Goal: Task Accomplishment & Management: Use online tool/utility

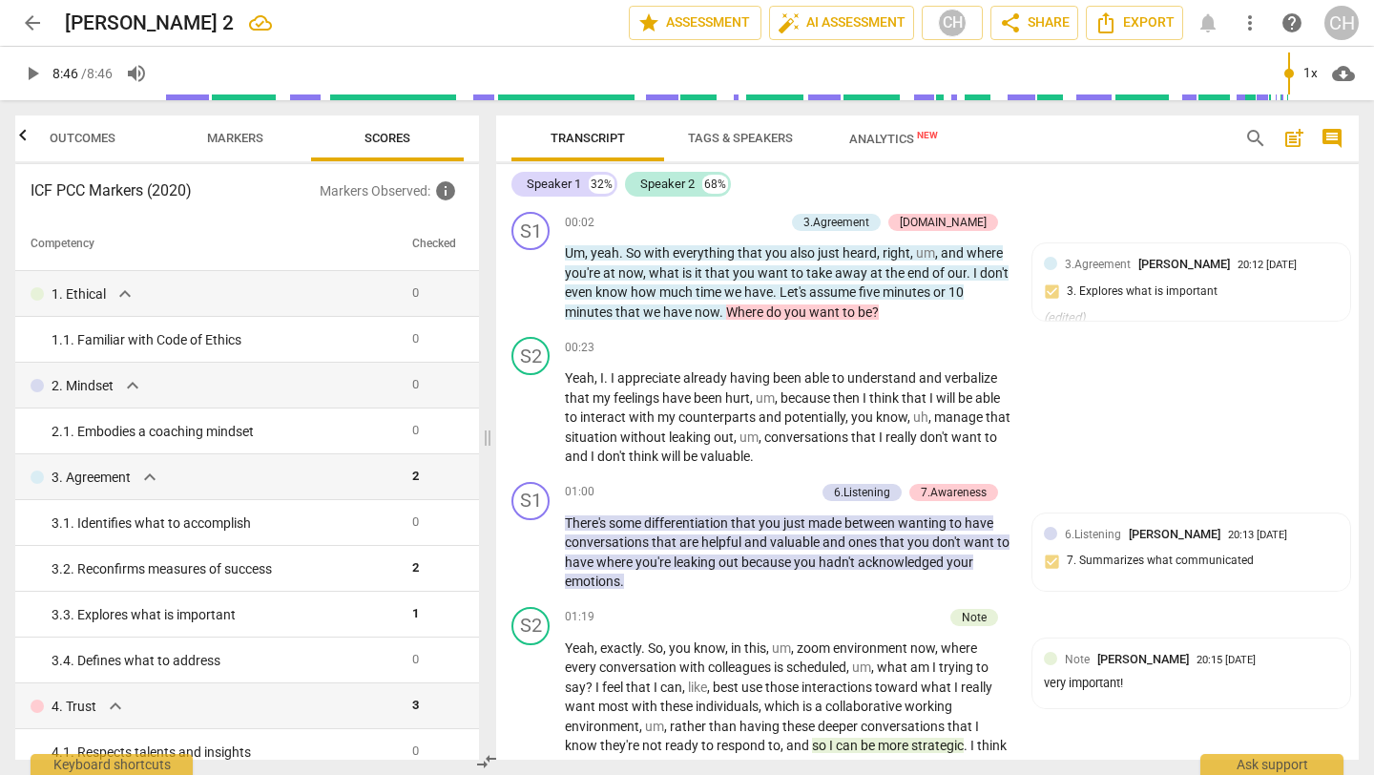
click at [33, 27] on span "arrow_back" at bounding box center [32, 22] width 23 height 23
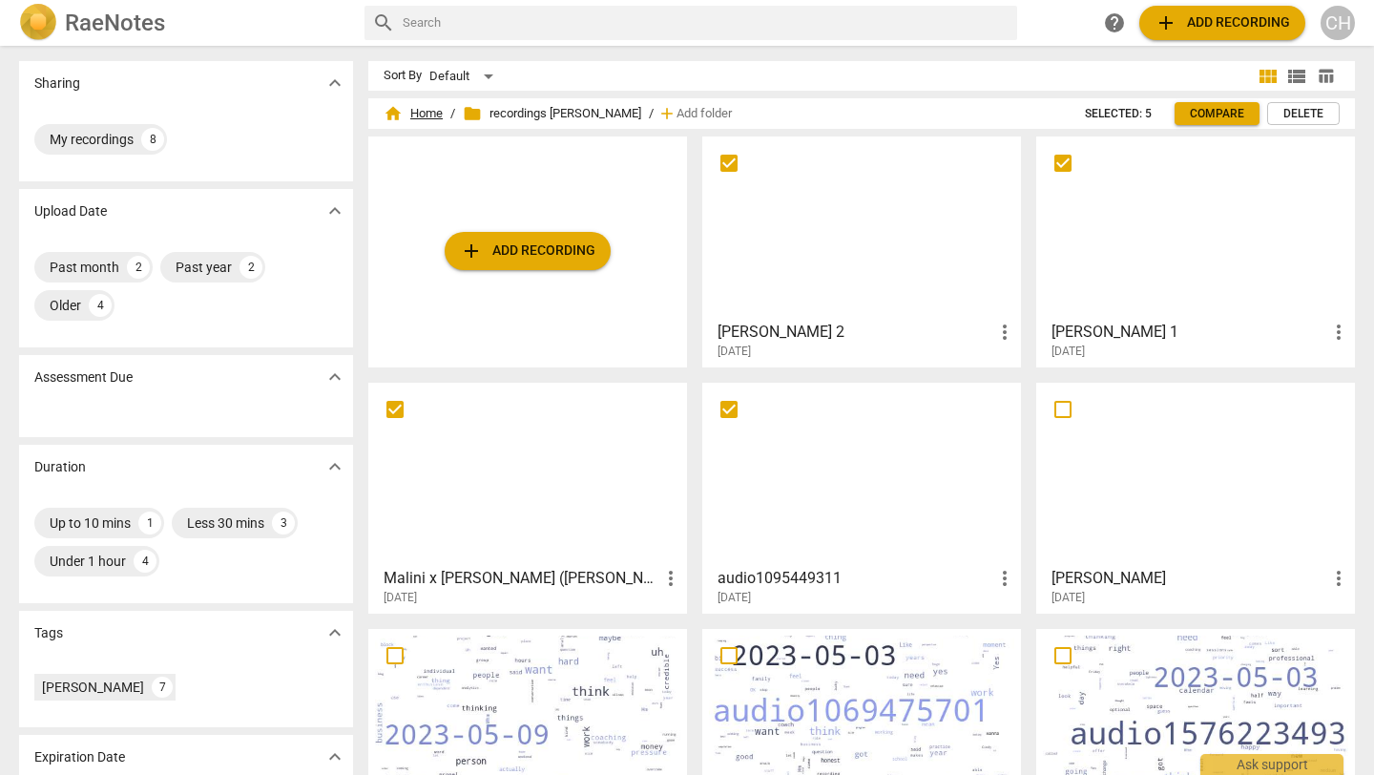
click at [417, 114] on span "home Home" at bounding box center [413, 113] width 59 height 19
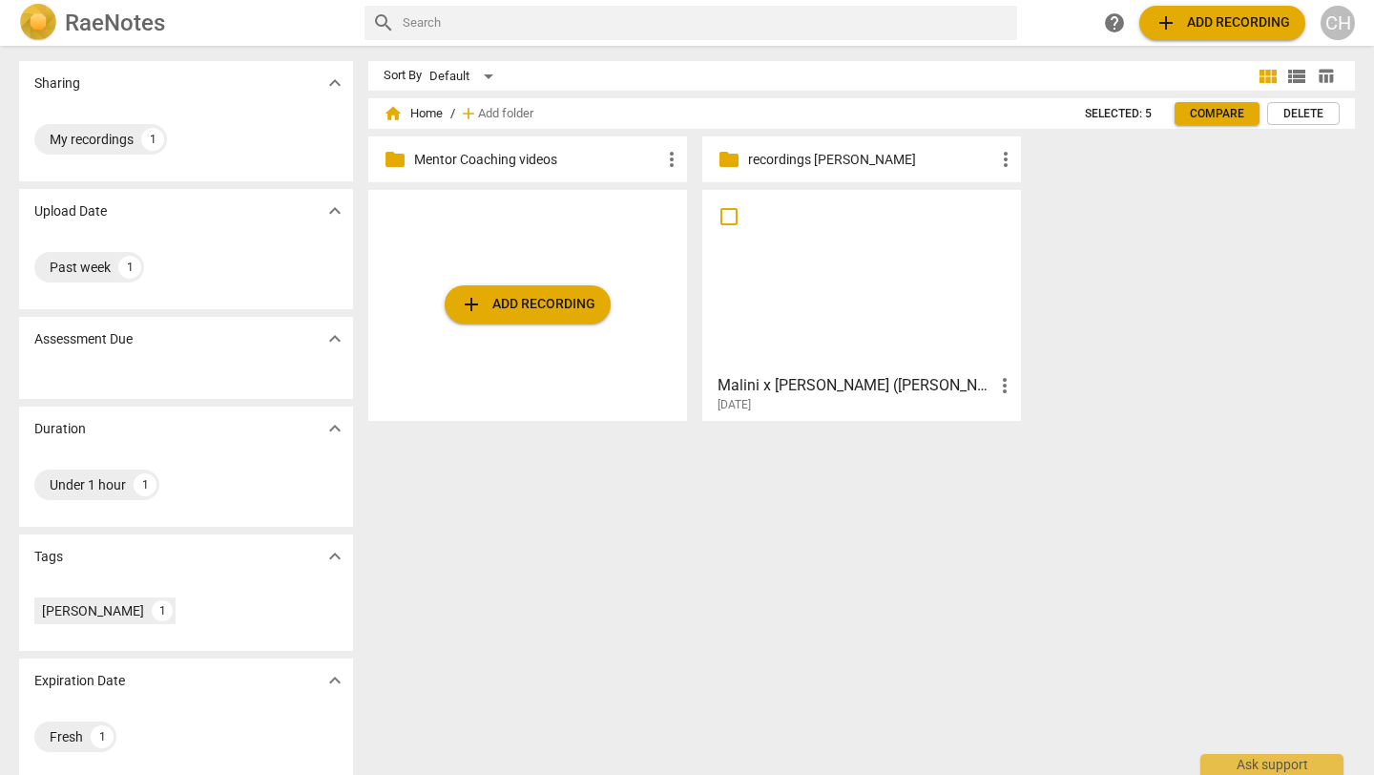
click at [943, 392] on h3 "Malini x [PERSON_NAME] ([PERSON_NAME]) - 2025_08_12 07_00 AEST – Recording" at bounding box center [856, 385] width 276 height 23
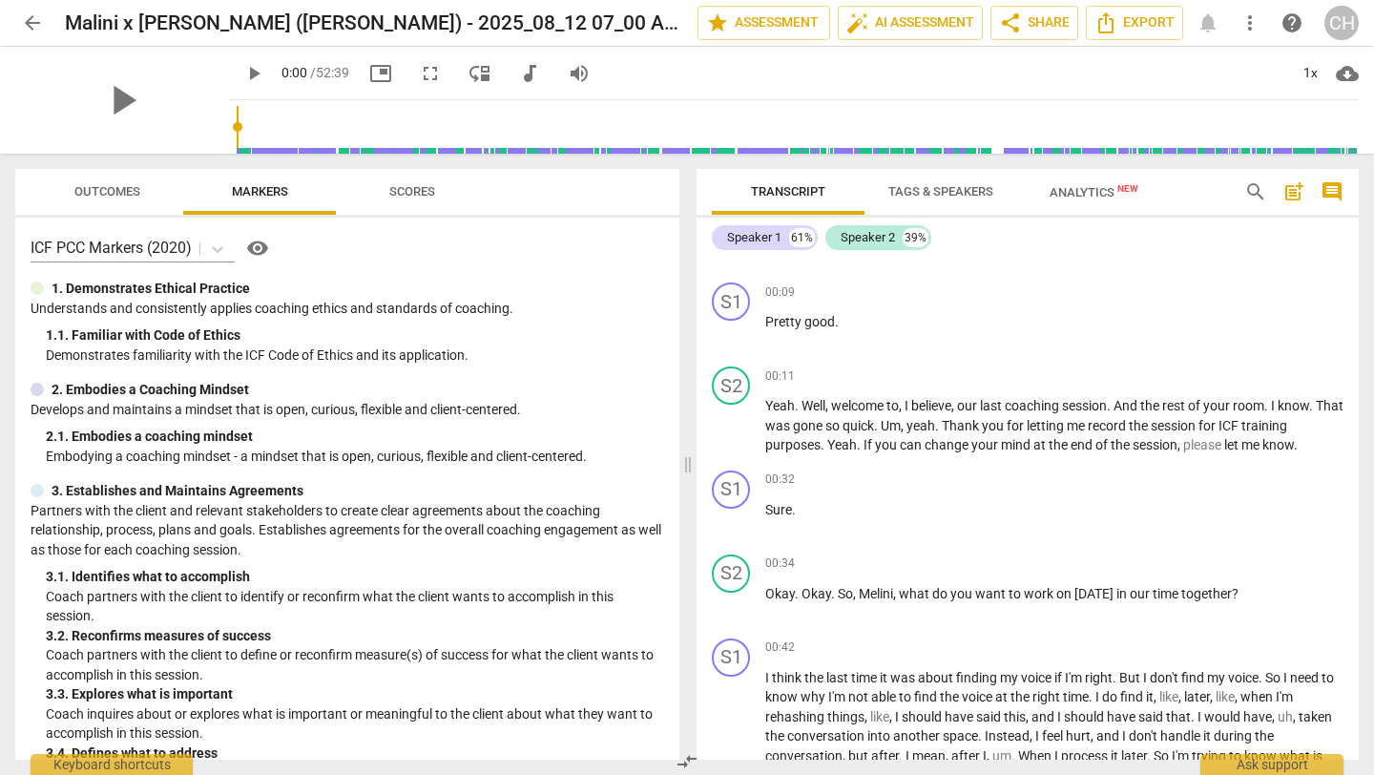
scroll to position [320, 0]
click at [886, 594] on span "Melini" at bounding box center [876, 592] width 34 height 15
click at [874, 594] on span "Melini" at bounding box center [876, 592] width 34 height 15
click at [825, 594] on span "Okay" at bounding box center [817, 592] width 30 height 15
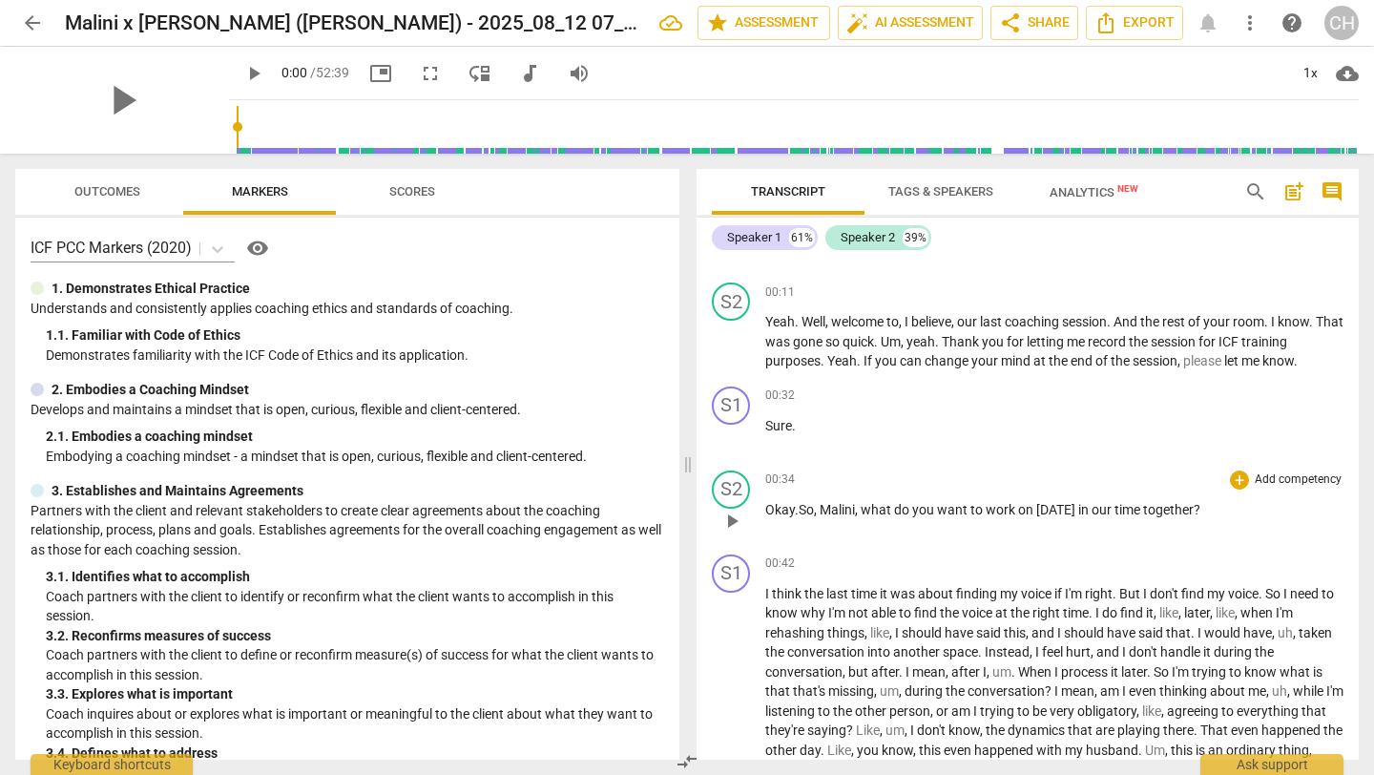
scroll to position [398, 0]
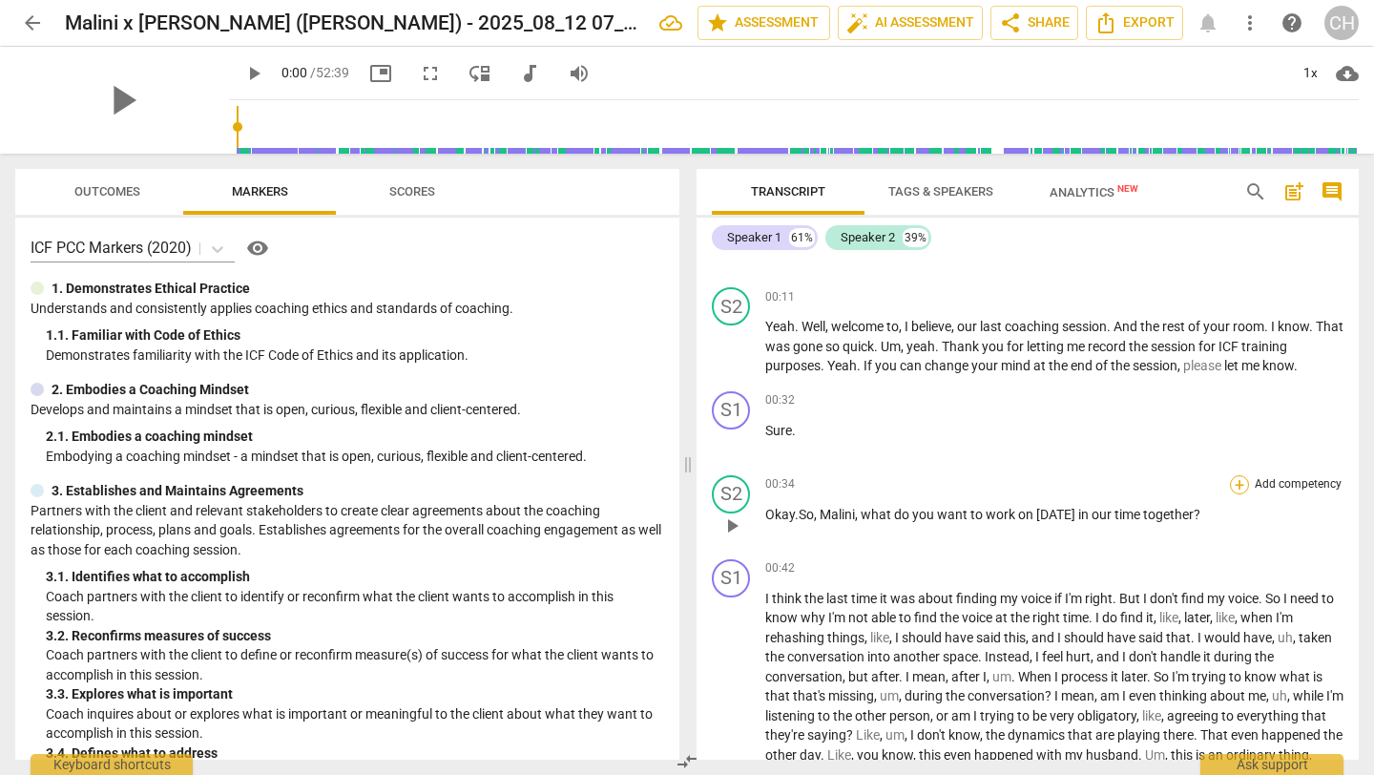
click at [1230, 477] on div "+" at bounding box center [1239, 484] width 19 height 19
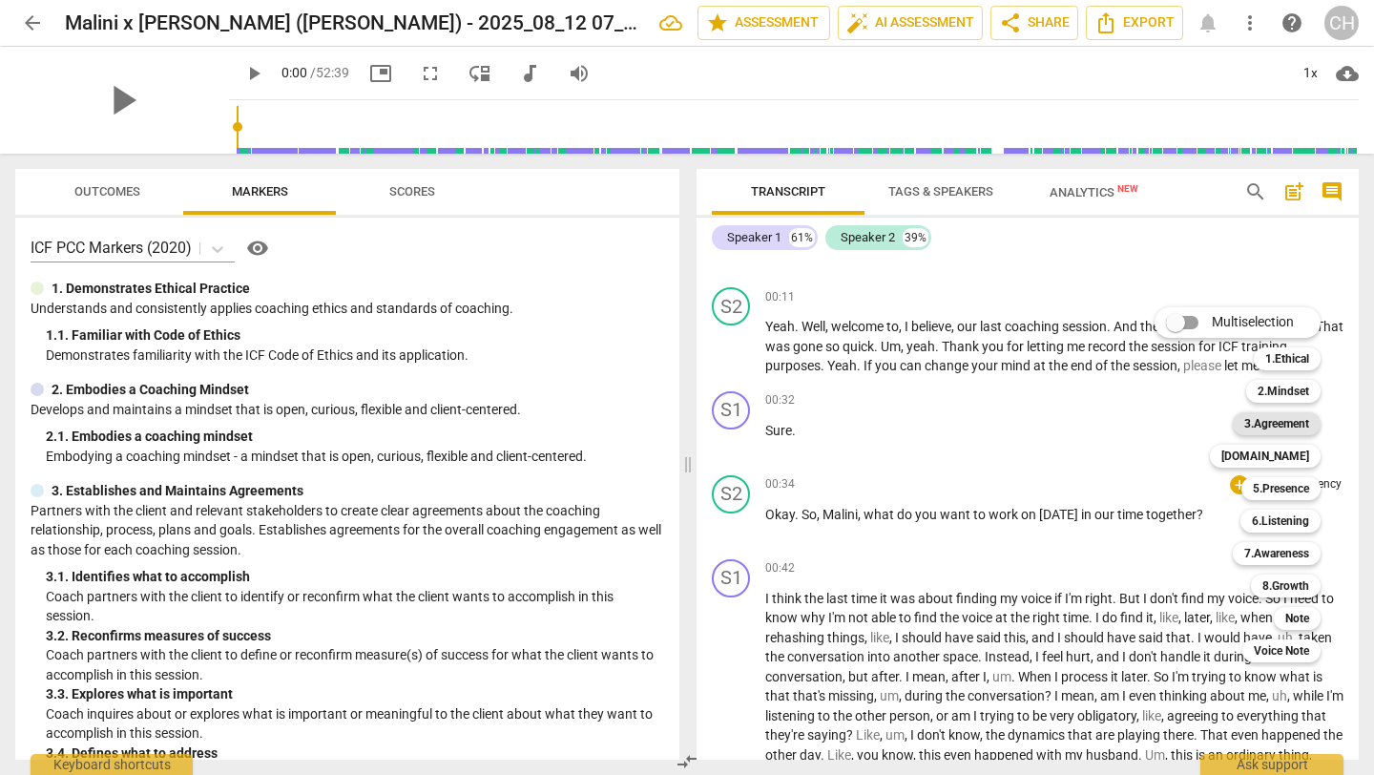
click at [1280, 421] on b "3.Agreement" at bounding box center [1276, 423] width 65 height 23
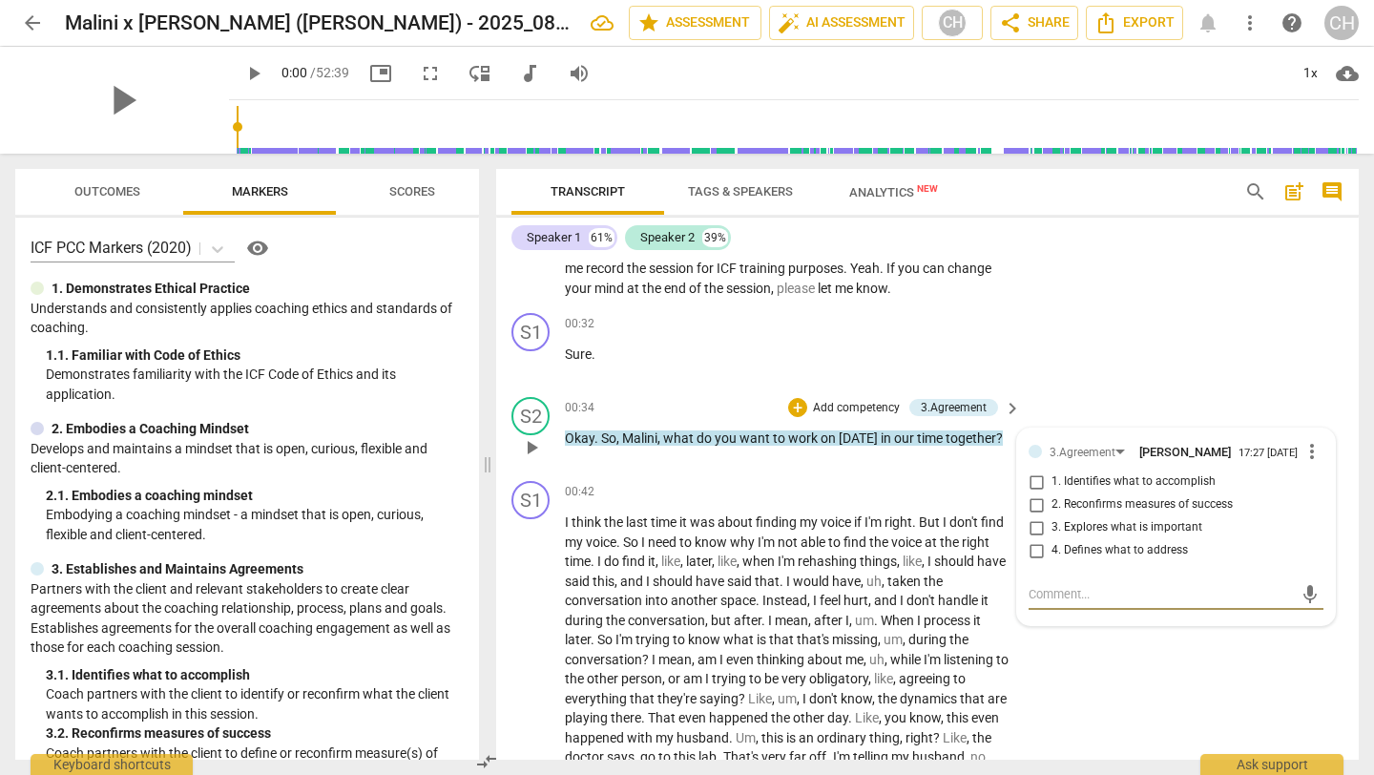
scroll to position [493, 0]
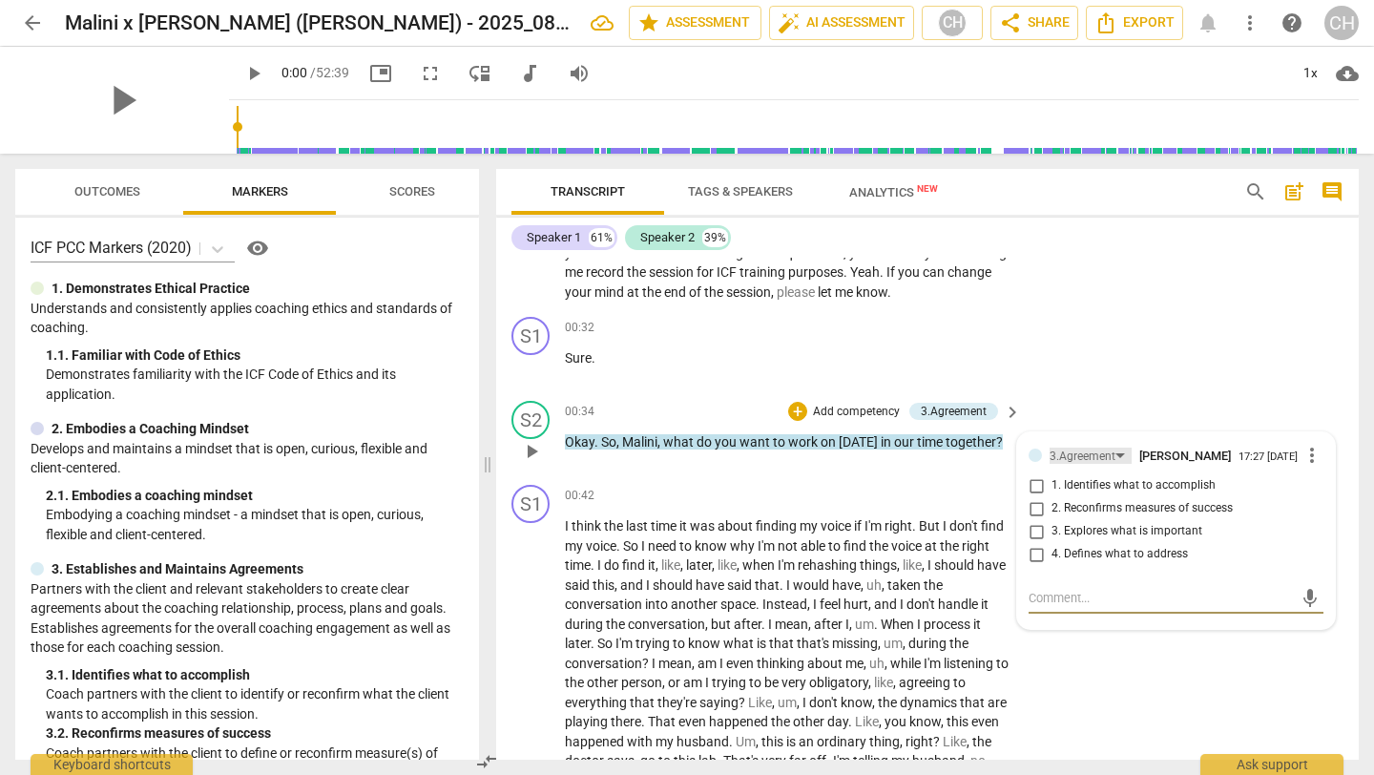
click at [1083, 455] on div "3.Agreement" at bounding box center [1083, 457] width 66 height 18
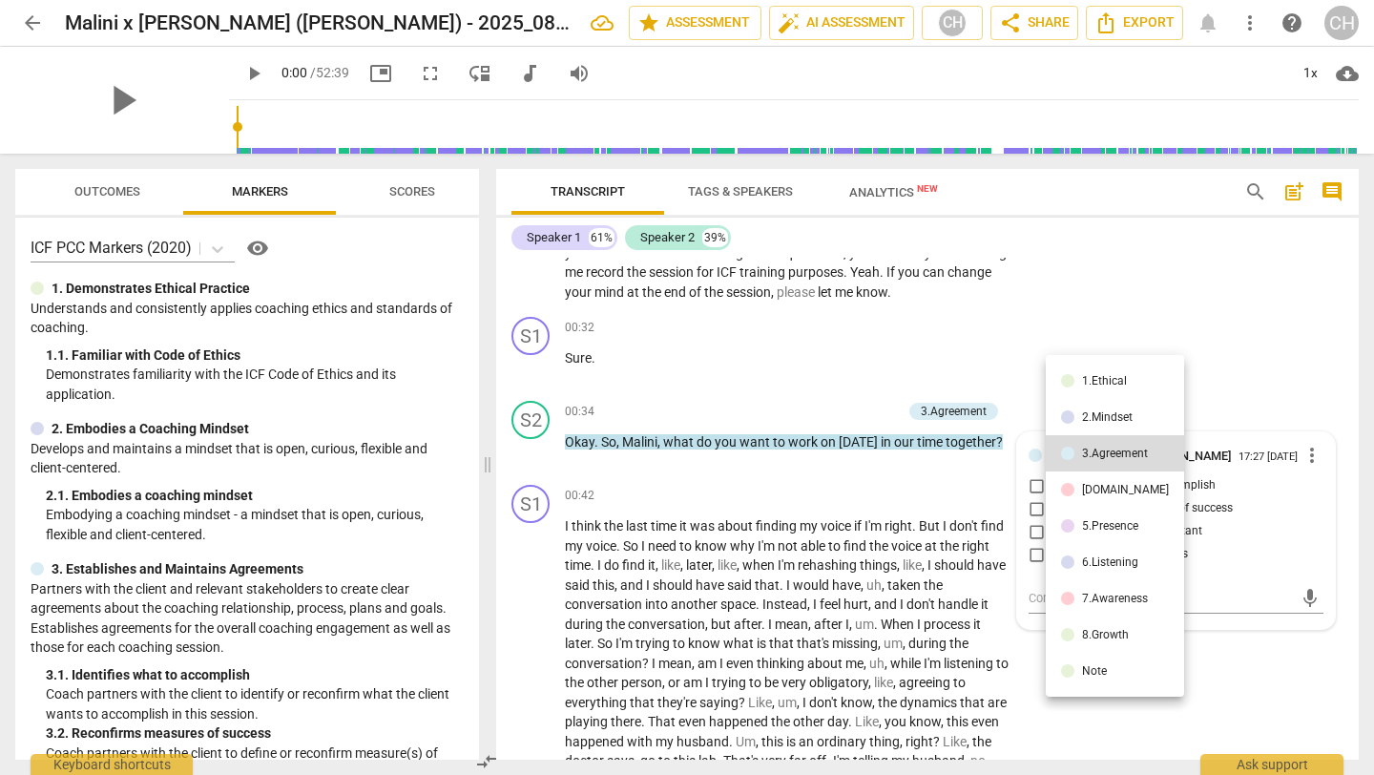
click at [1096, 492] on div "[DOMAIN_NAME]" at bounding box center [1125, 489] width 87 height 11
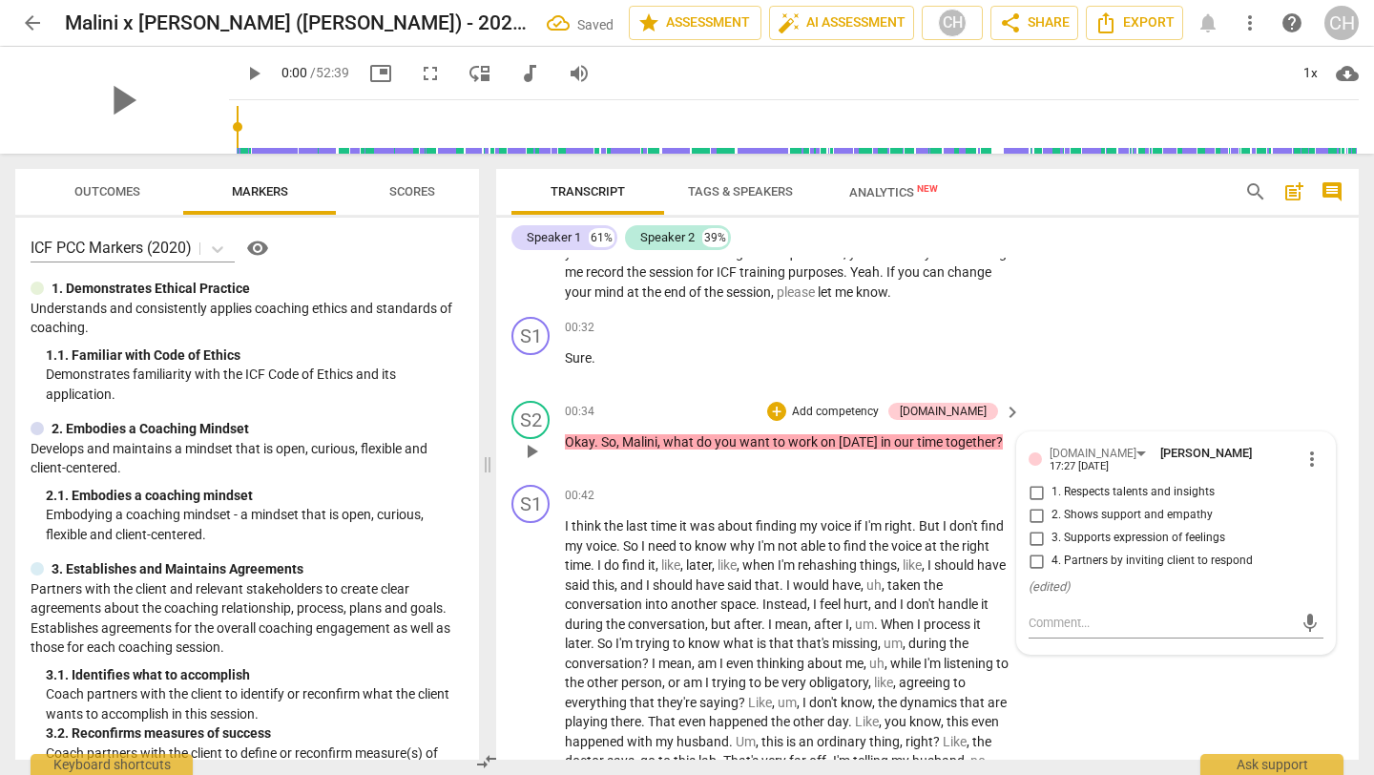
click at [1037, 560] on input "4. Partners by inviting client to respond" at bounding box center [1036, 561] width 31 height 23
checkbox input "true"
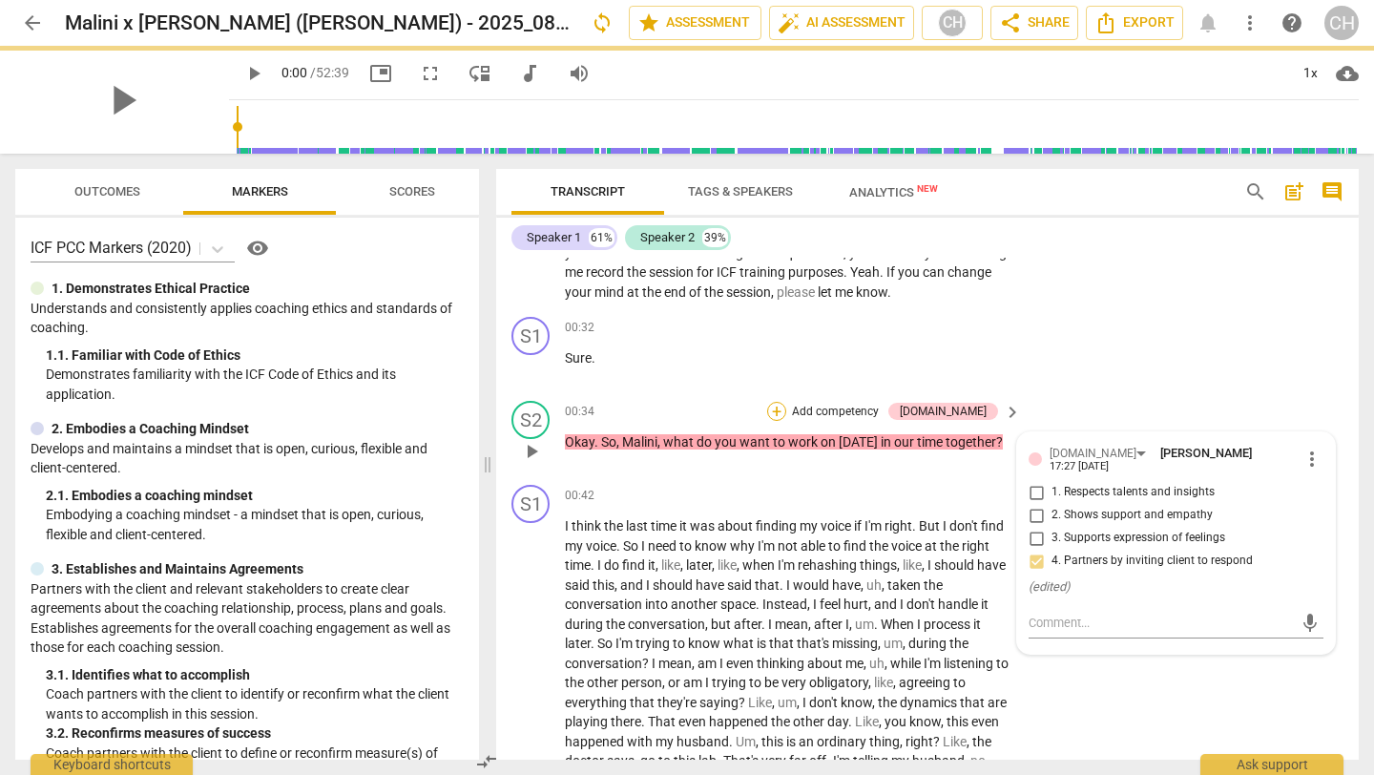
click at [786, 406] on div "+" at bounding box center [776, 411] width 19 height 19
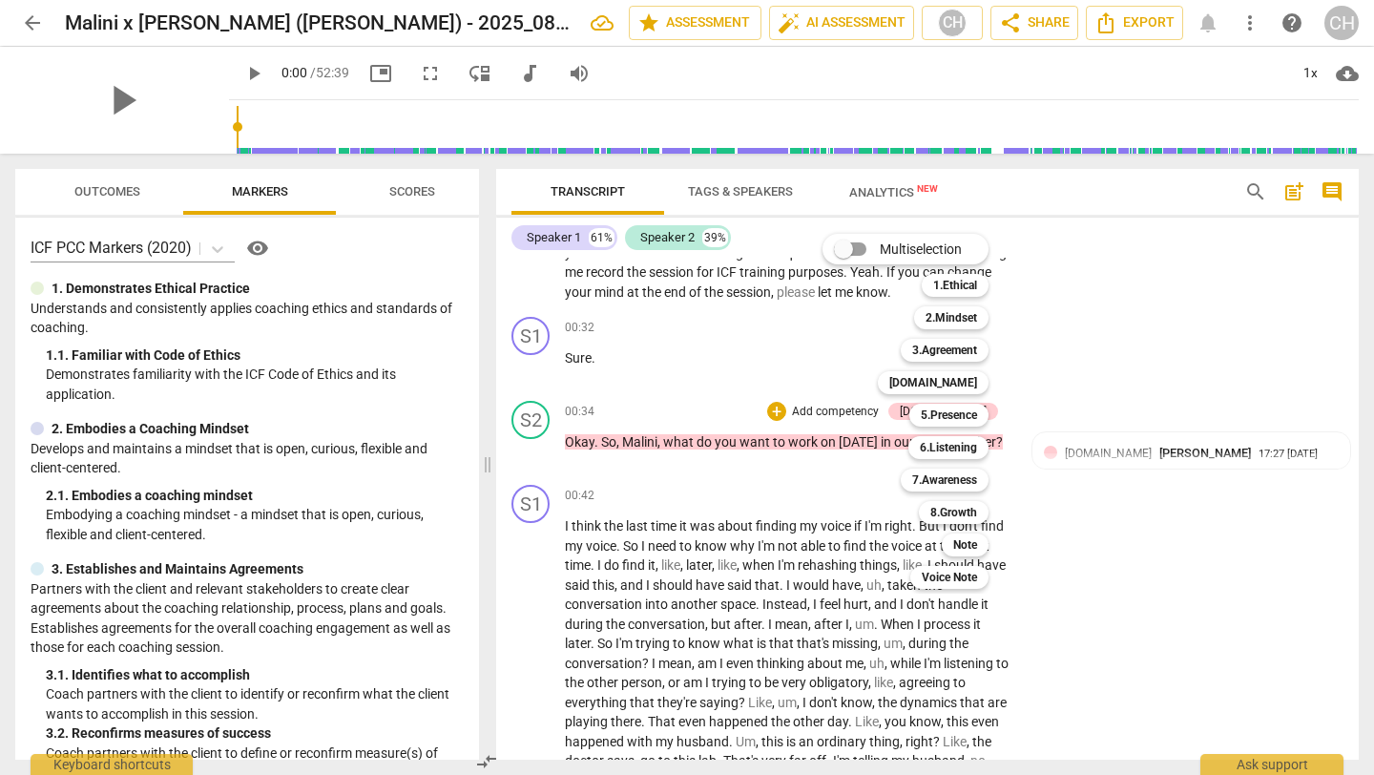
click at [220, 246] on div at bounding box center [687, 387] width 1374 height 775
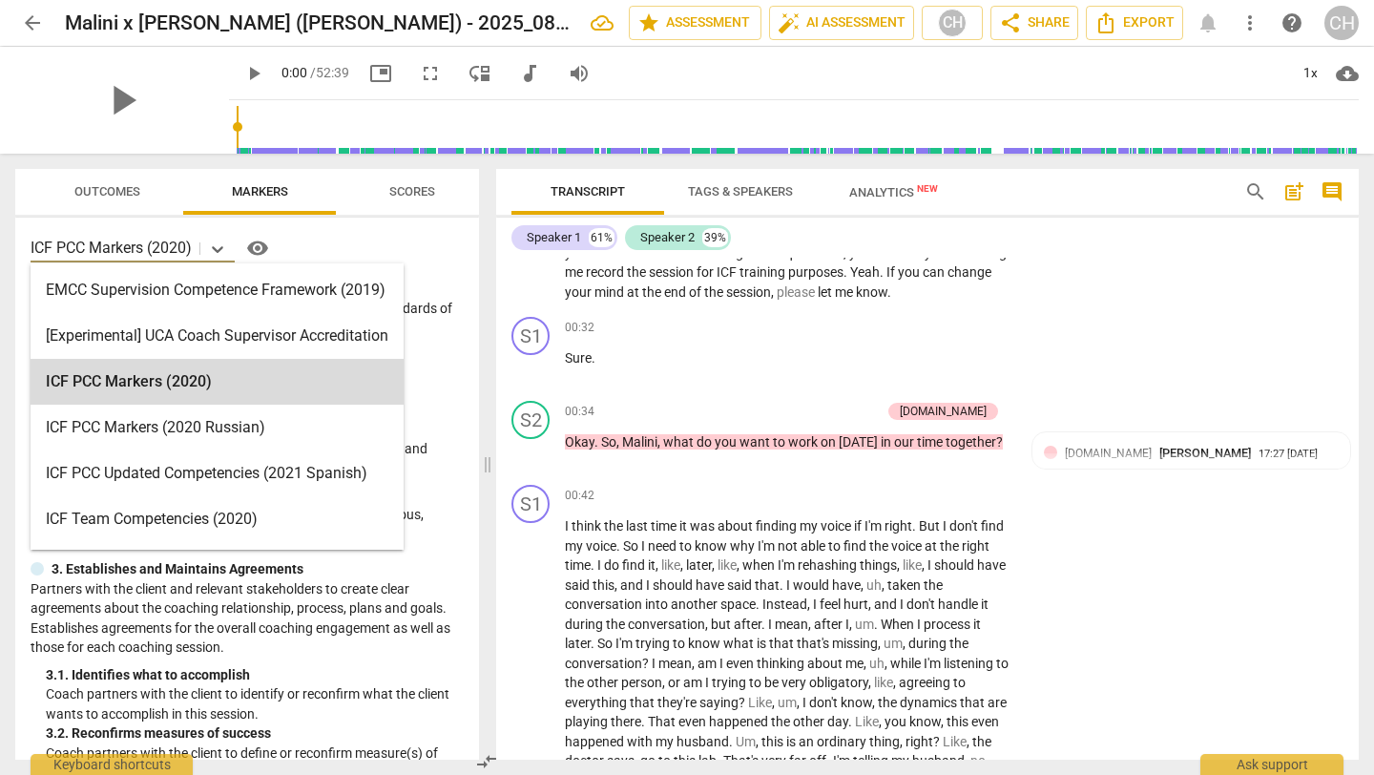
click at [220, 246] on icon at bounding box center [217, 249] width 19 height 19
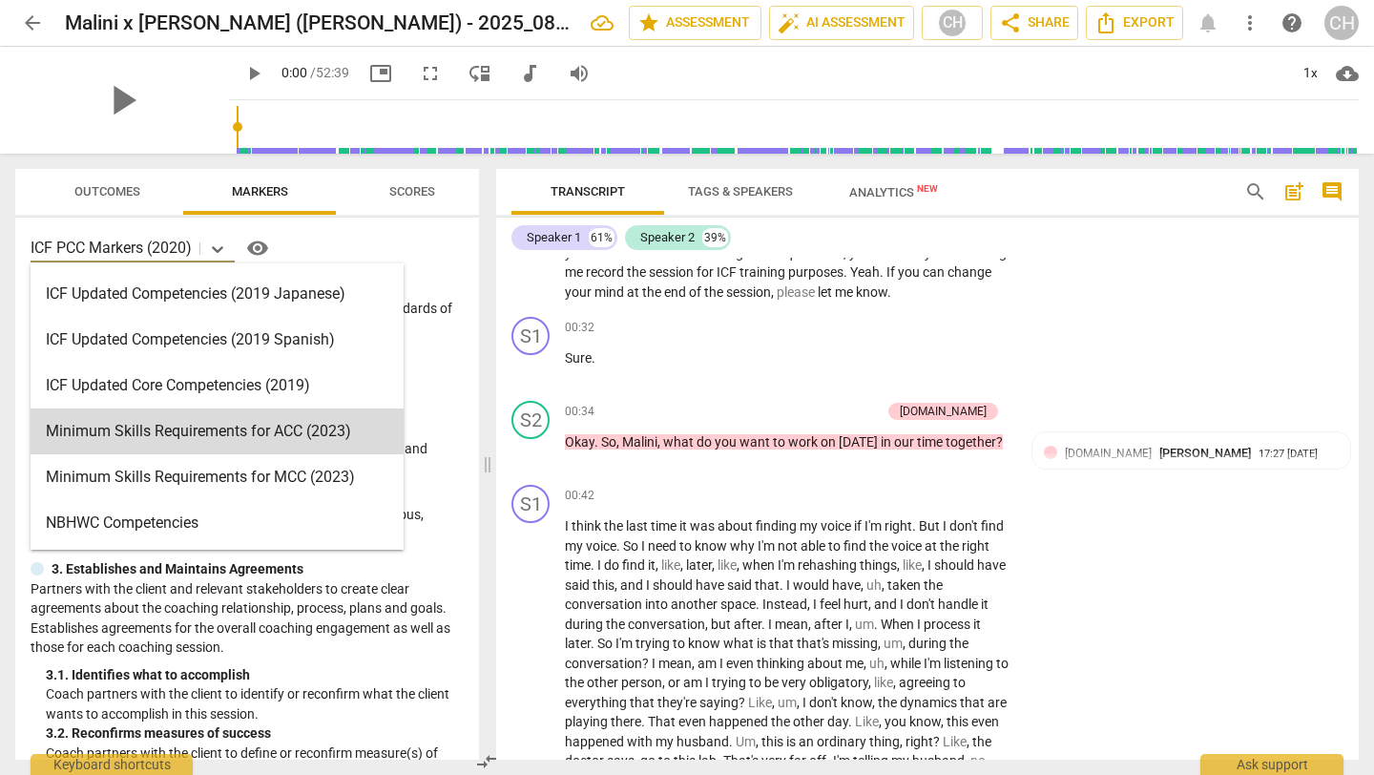
scroll to position [264, 0]
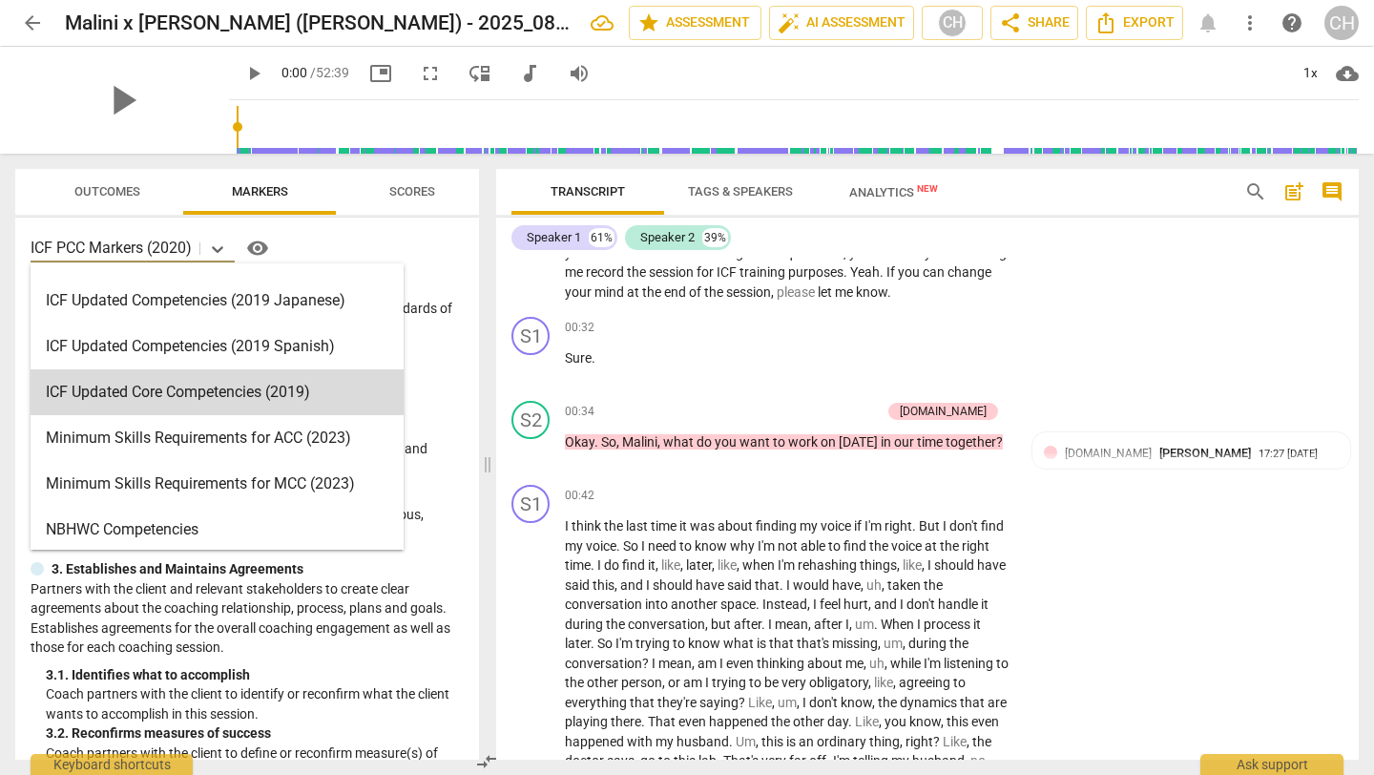
click at [197, 387] on div "ICF Updated Core Competencies (2019)" at bounding box center [217, 392] width 373 height 46
